Goal: Task Accomplishment & Management: Manage account settings

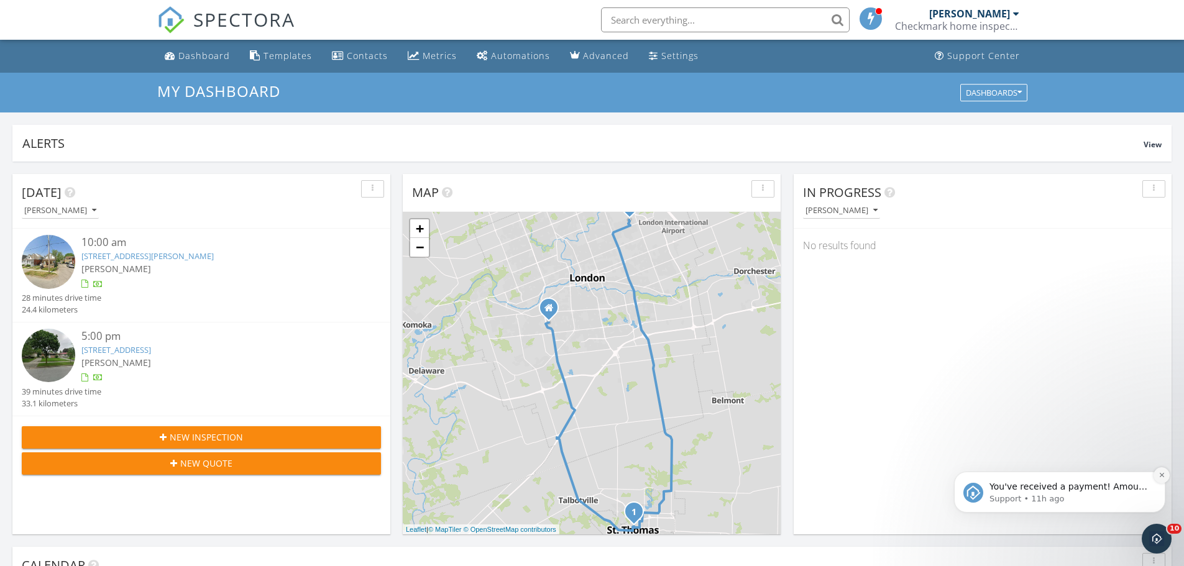
click at [1162, 472] on icon "Dismiss notification" at bounding box center [1162, 475] width 7 height 7
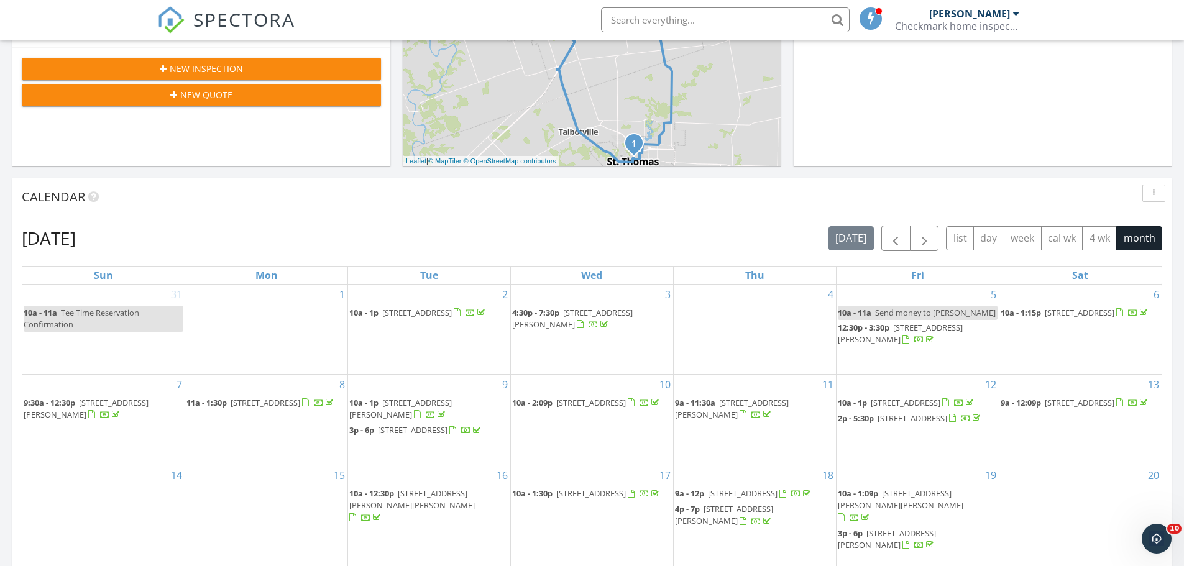
scroll to position [373, 0]
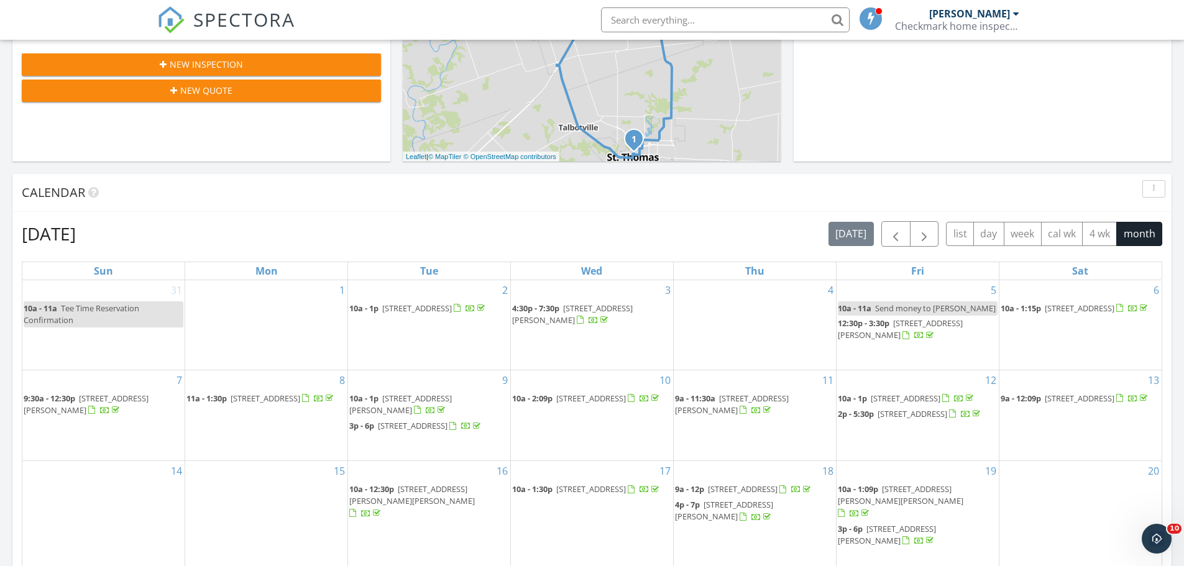
drag, startPoint x: 108, startPoint y: 384, endPoint x: 92, endPoint y: 393, distance: 18.7
click at [92, 393] on span "66 St Catharine St, St. Thomas N5P 1S7" at bounding box center [86, 404] width 125 height 23
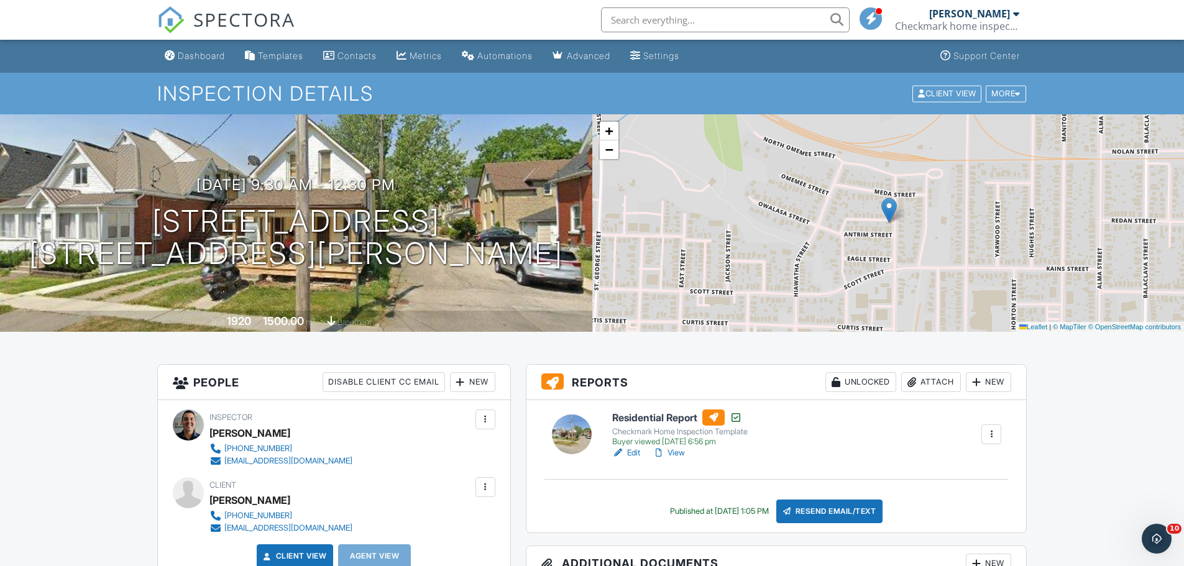
click at [671, 452] on link "View" at bounding box center [669, 453] width 32 height 12
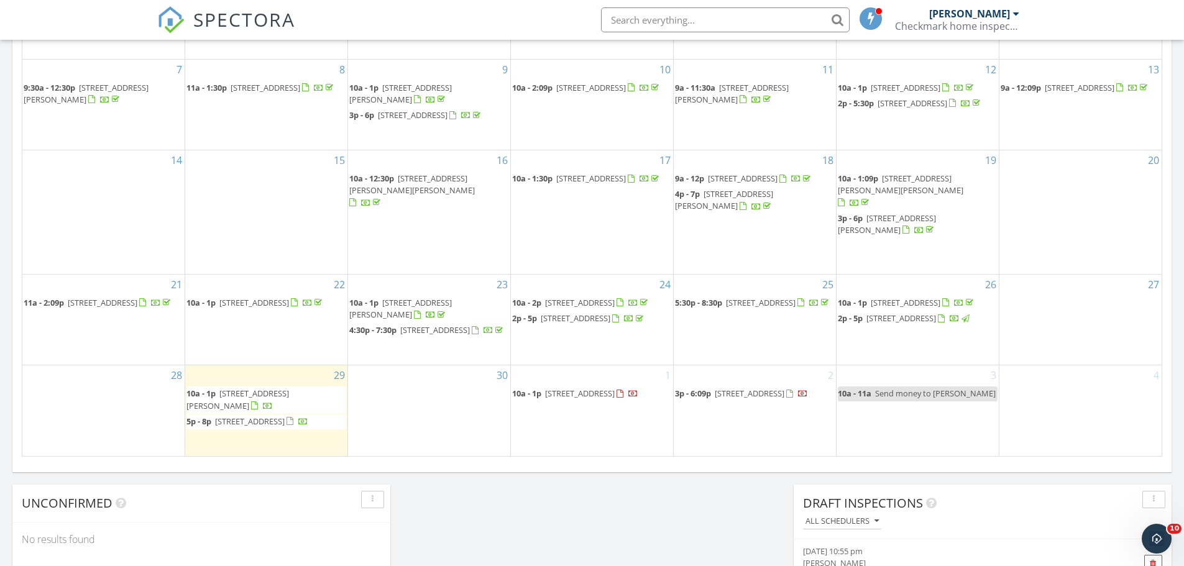
click at [739, 388] on span "27 Richmeadow Crescent, London N6H 5E4" at bounding box center [750, 393] width 70 height 11
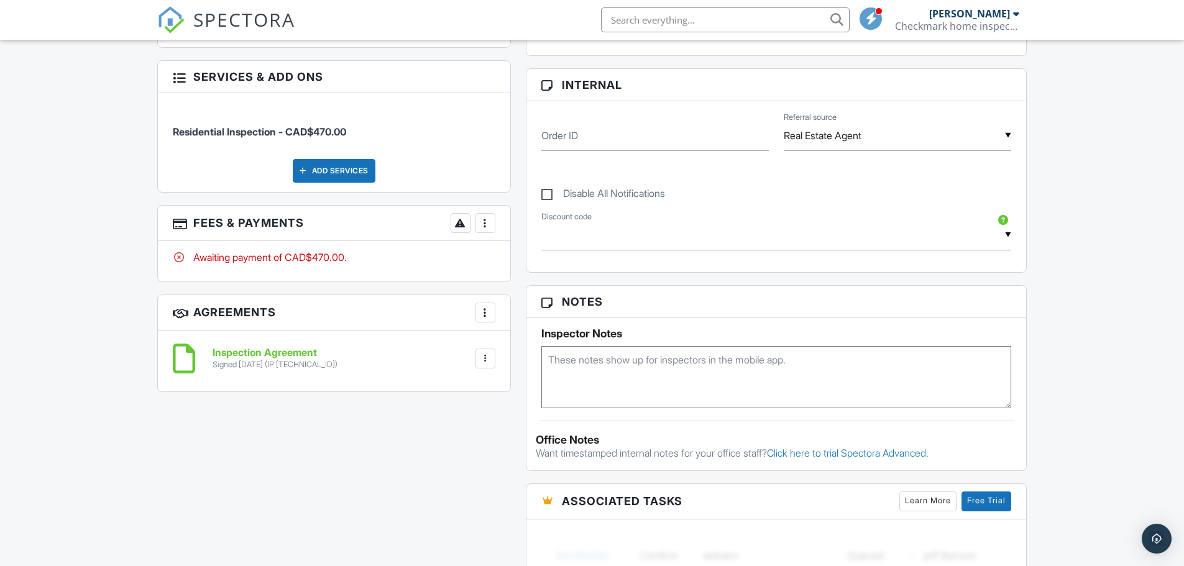
click at [490, 220] on div at bounding box center [485, 223] width 12 height 12
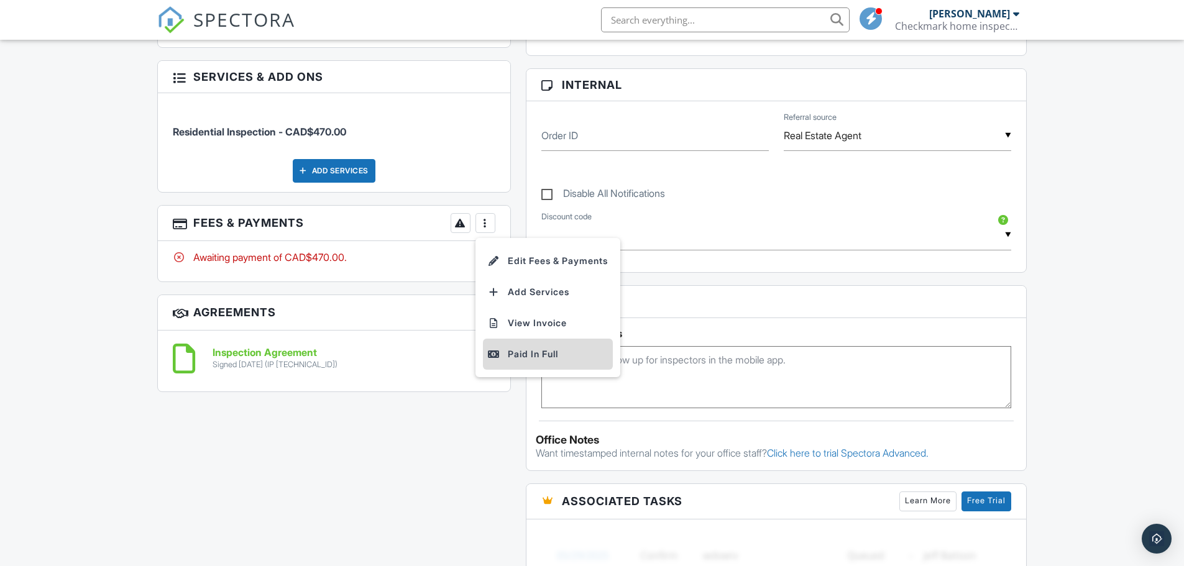
click at [525, 347] on div "Paid In Full" at bounding box center [548, 354] width 120 height 15
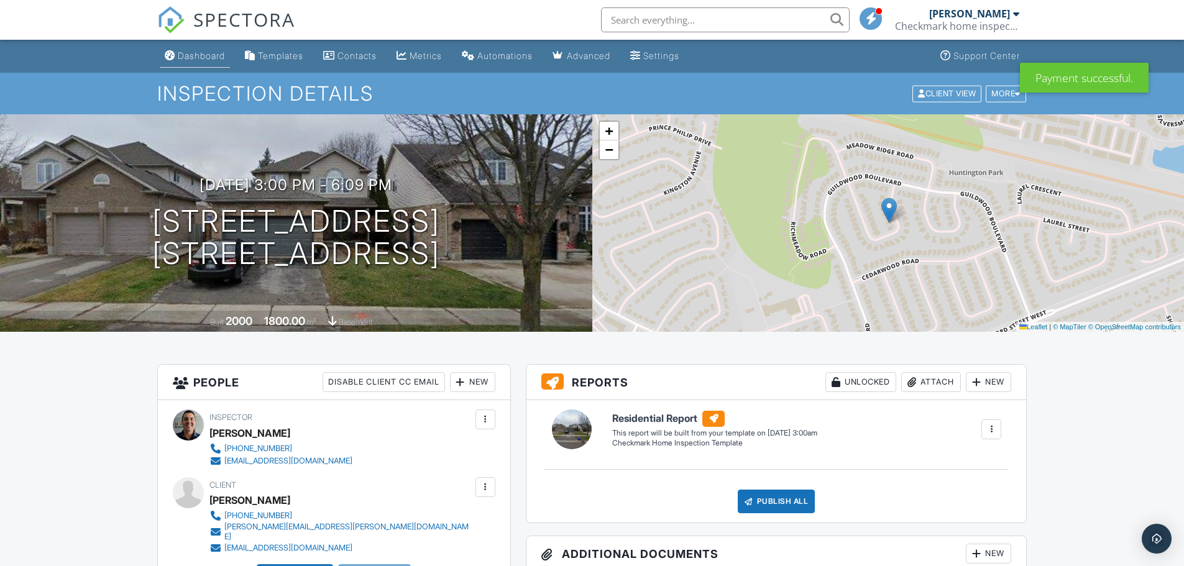
click at [208, 53] on div "Dashboard" at bounding box center [201, 55] width 47 height 11
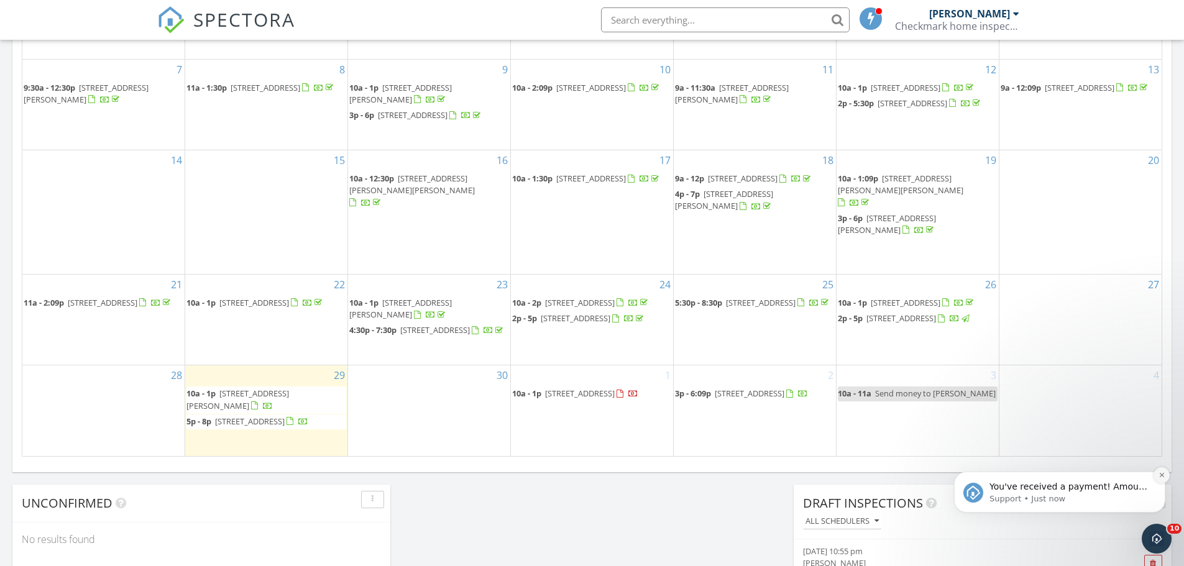
click at [1161, 472] on icon "Dismiss notification" at bounding box center [1162, 475] width 7 height 7
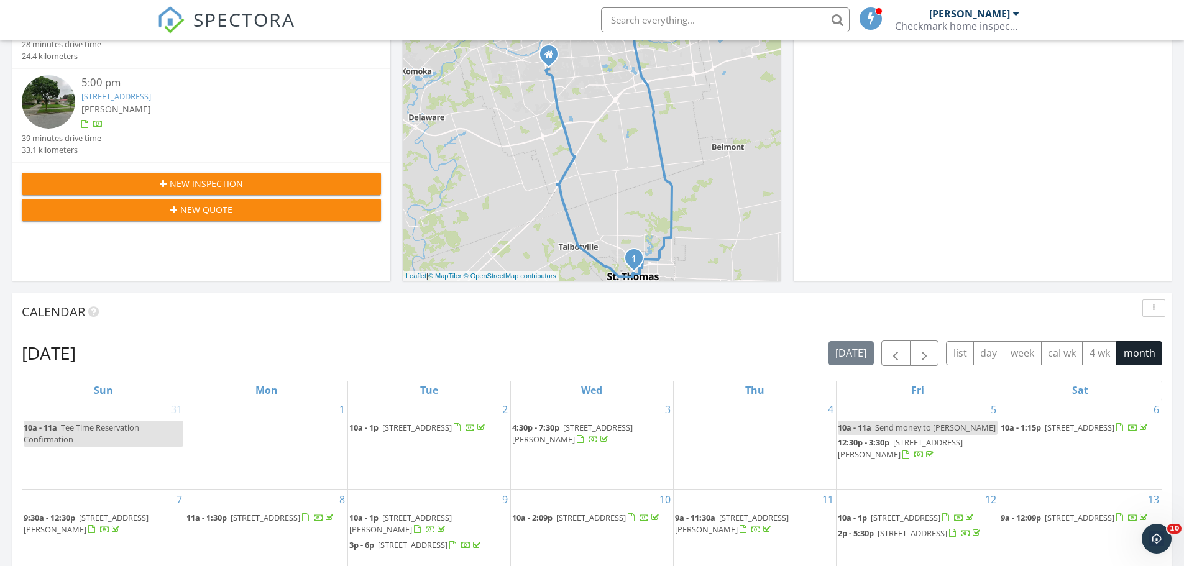
scroll to position [249, 0]
